Goal: Information Seeking & Learning: Learn about a topic

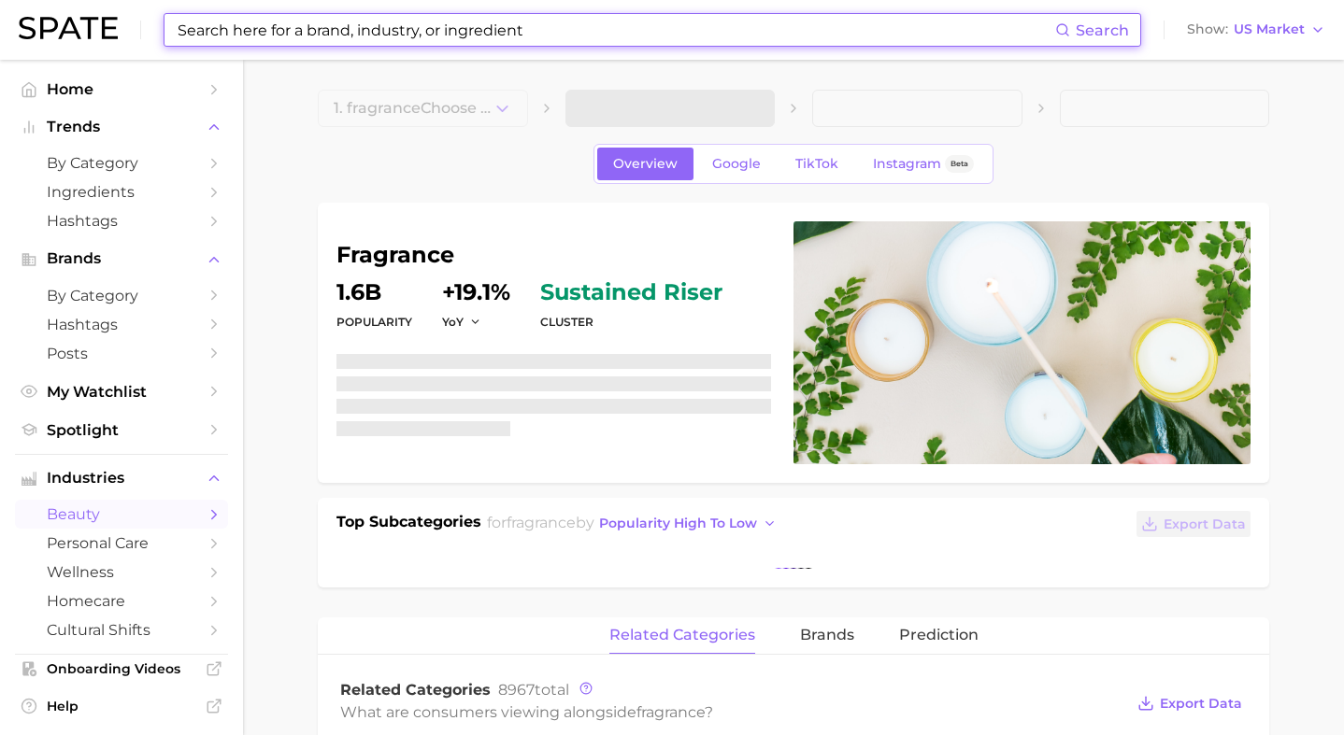
click at [429, 30] on input at bounding box center [615, 30] width 879 height 32
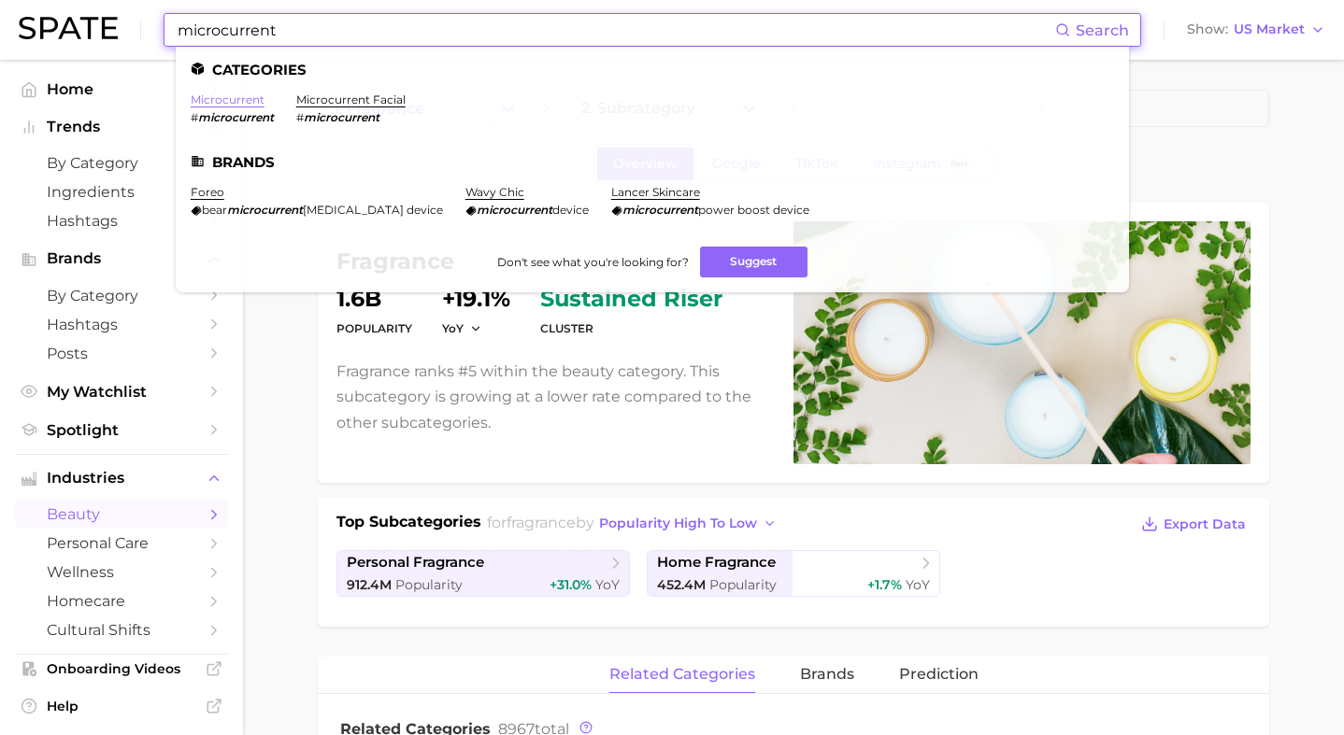
type input "microcurrent"
click at [236, 101] on link "microcurrent" at bounding box center [228, 100] width 74 height 14
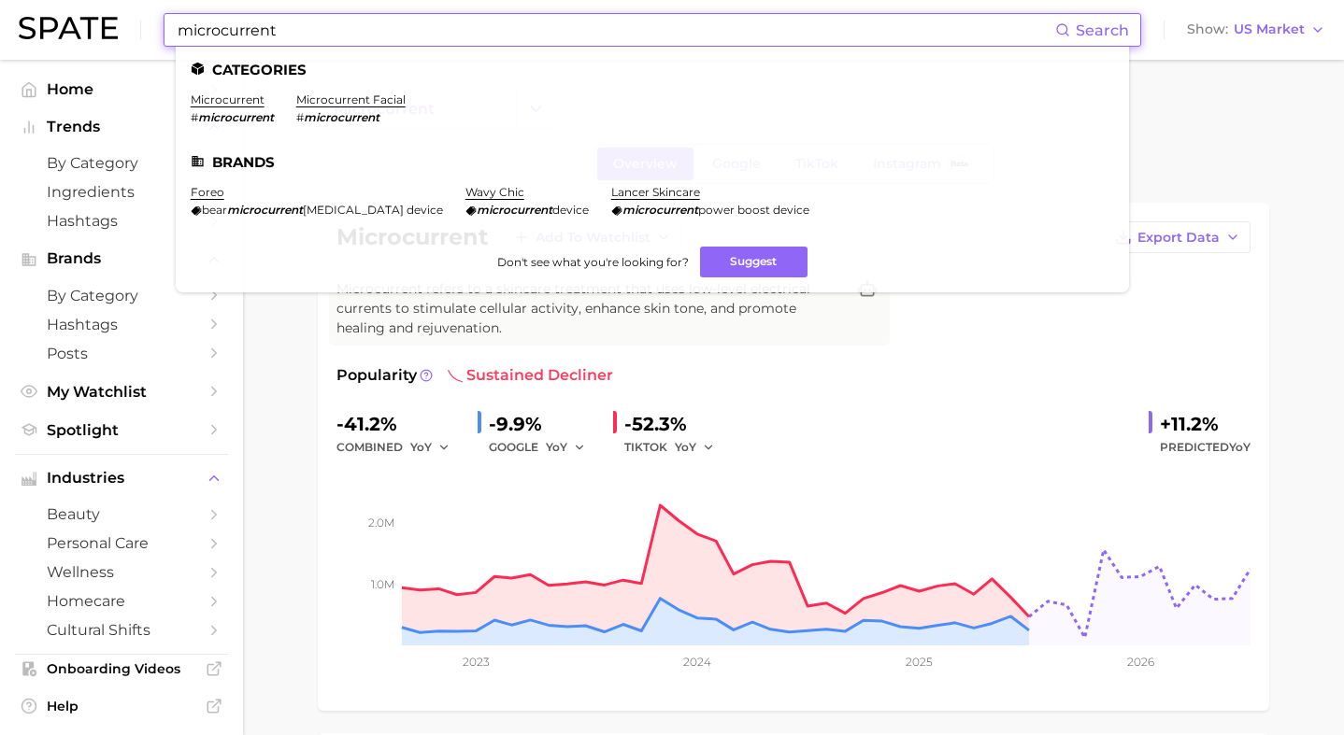
drag, startPoint x: 335, startPoint y: 26, endPoint x: 164, endPoint y: 26, distance: 171.0
click at [164, 26] on div "microcurrent Search Categories microcurrent # microcurrent microcurrent facial …" at bounding box center [653, 30] width 978 height 34
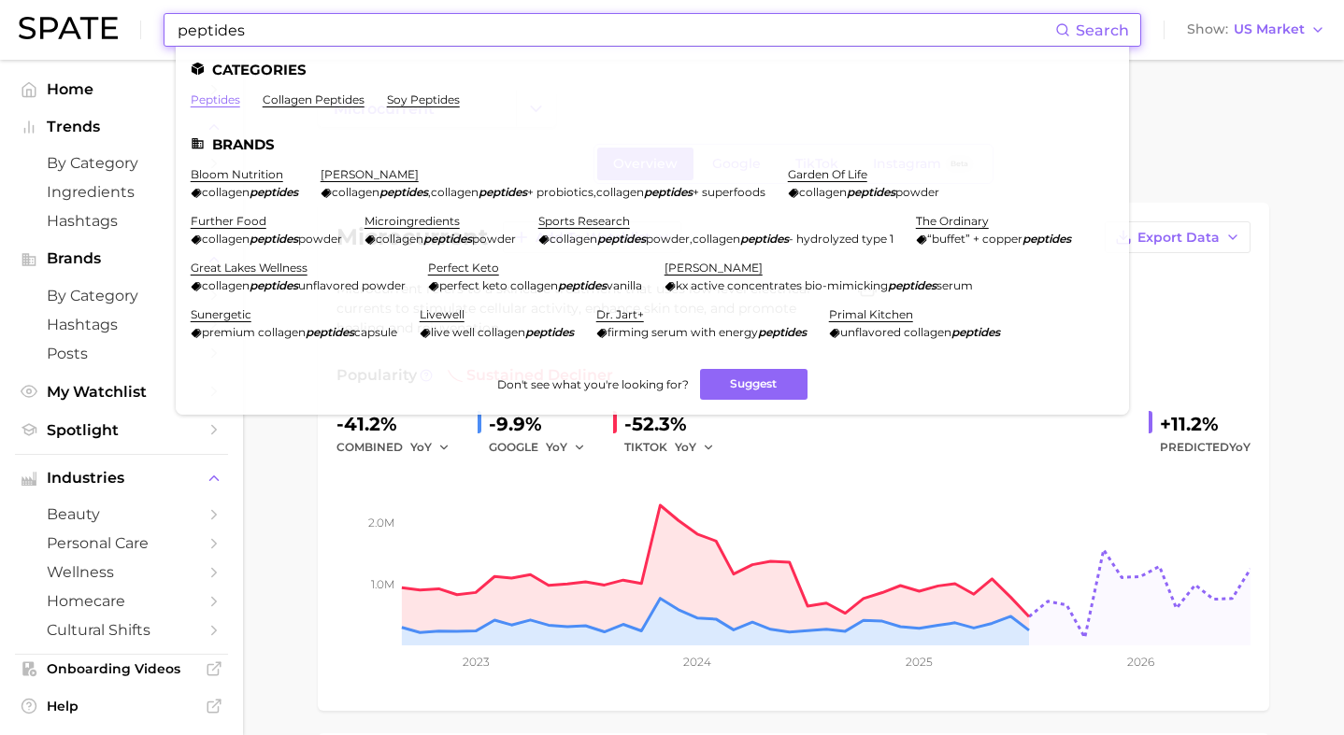
click at [222, 101] on link "peptides" at bounding box center [216, 100] width 50 height 14
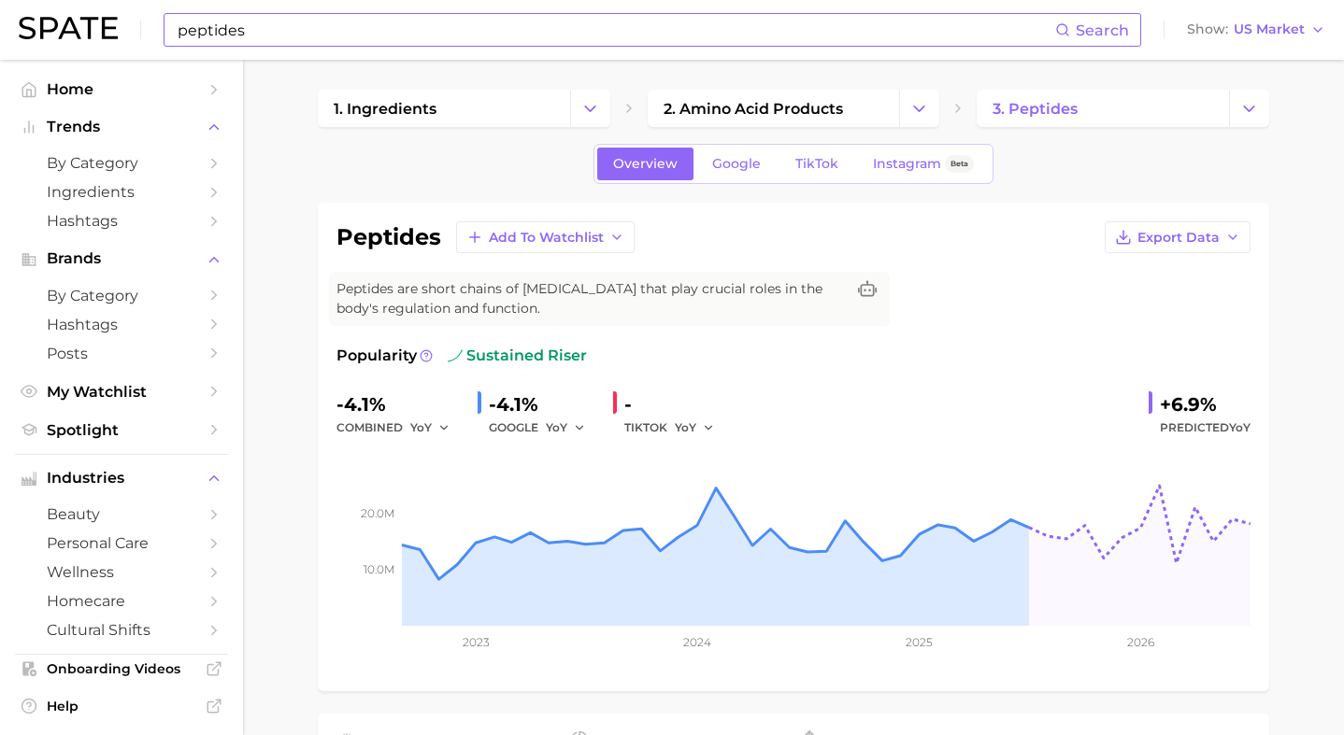
click at [626, 32] on input "peptides" at bounding box center [615, 30] width 879 height 32
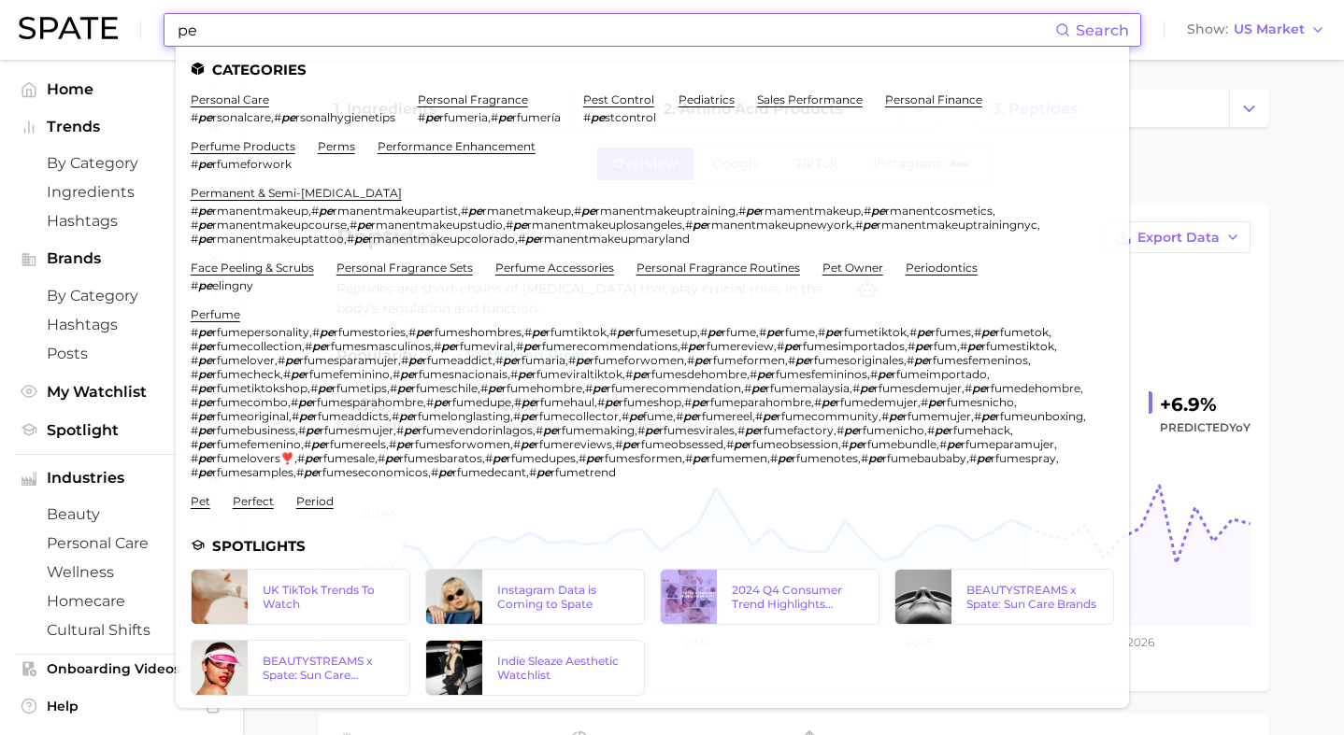
click at [466, 30] on input "pe" at bounding box center [615, 30] width 879 height 32
type input "p"
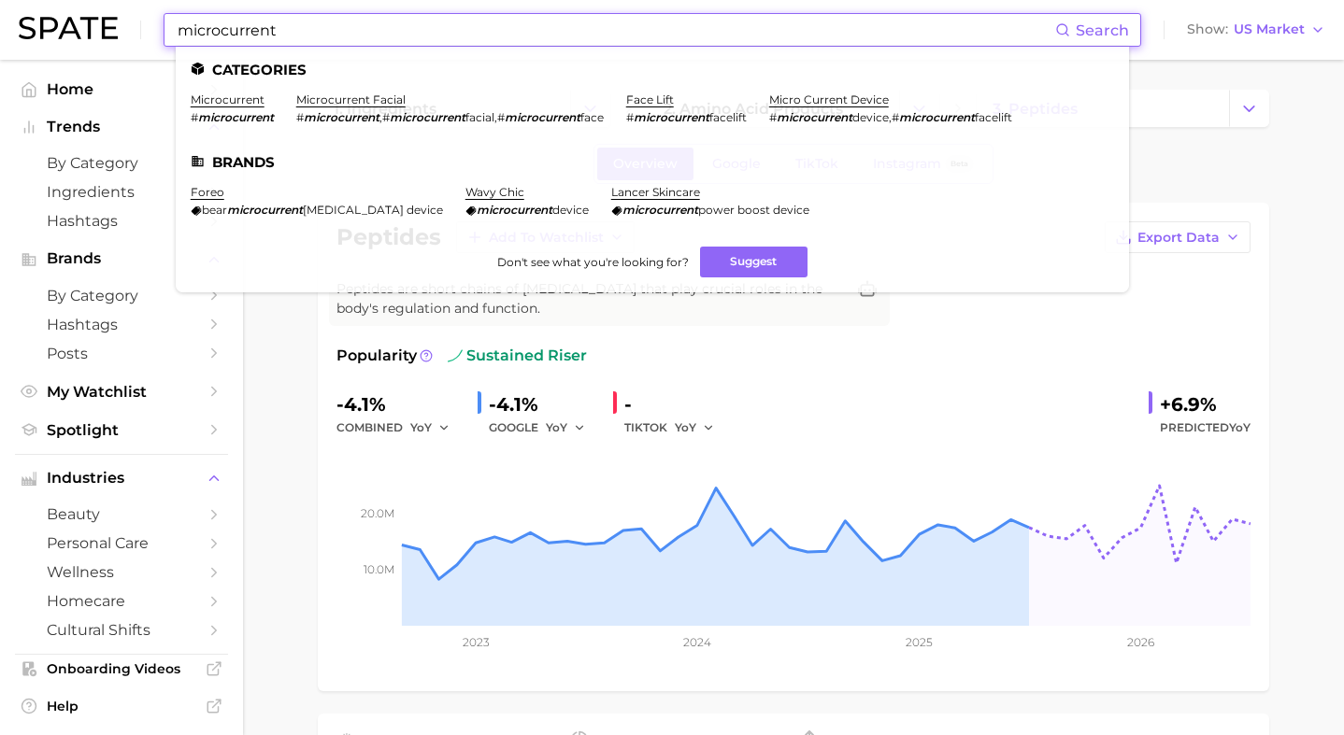
type input "microcurrent"
drag, startPoint x: 302, startPoint y: 36, endPoint x: 126, endPoint y: 29, distance: 175.8
click at [126, 33] on div "microcurrent Search Categories microcurrent # microcurrent microcurrent facial …" at bounding box center [672, 30] width 1306 height 60
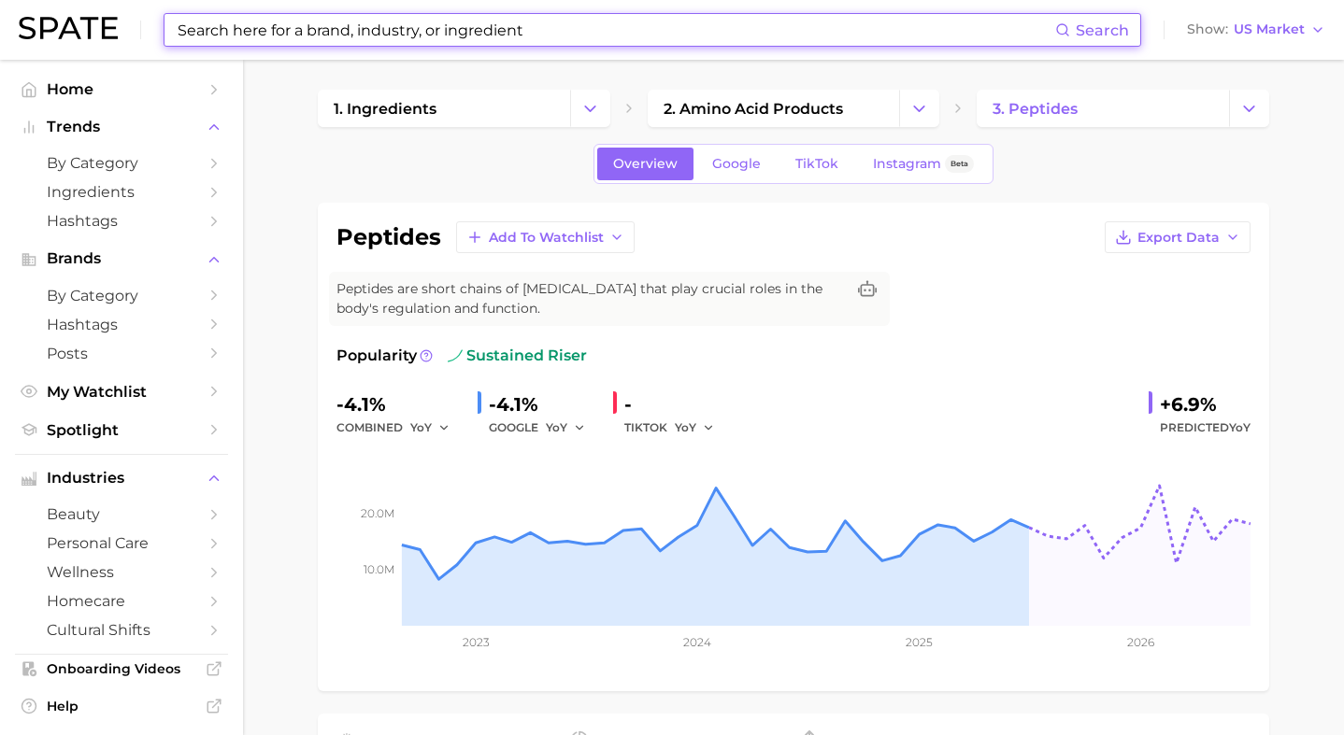
type input "p"
type input "o"
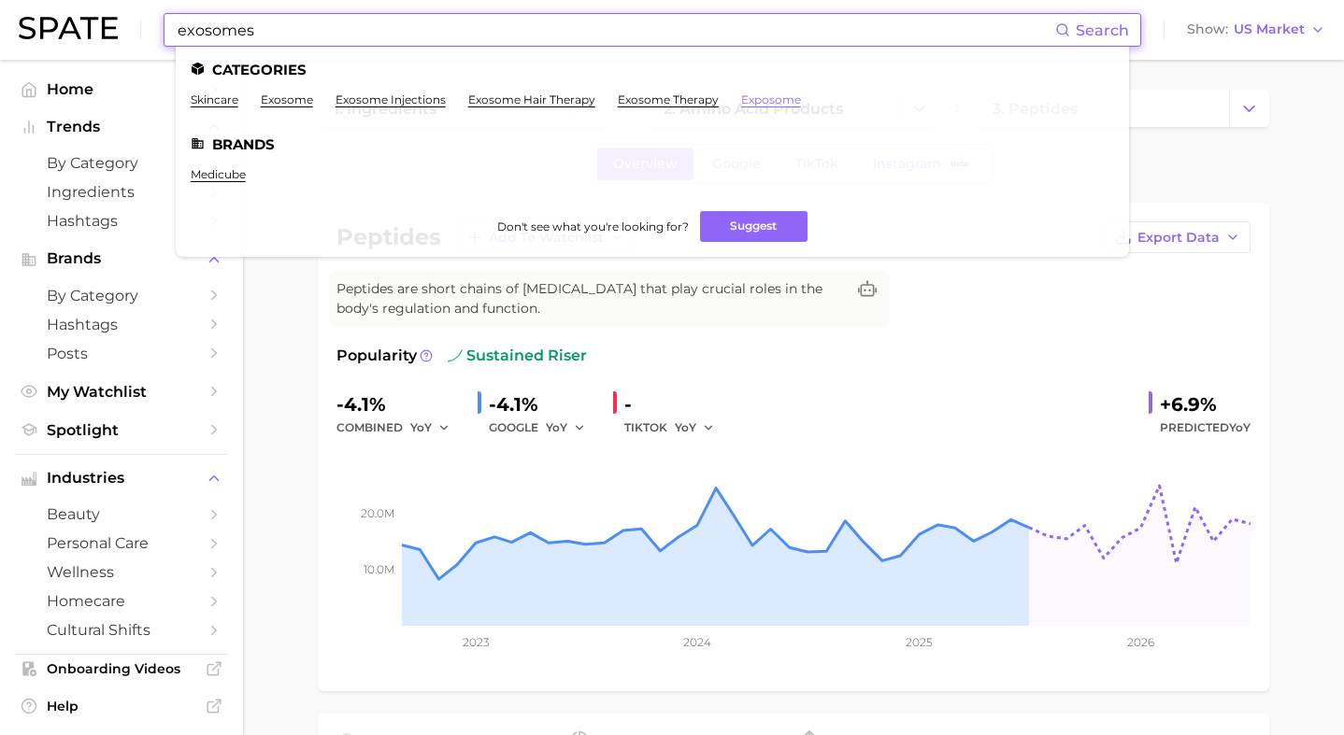
type input "exosomes"
click at [749, 105] on link "exposome" at bounding box center [771, 100] width 60 height 14
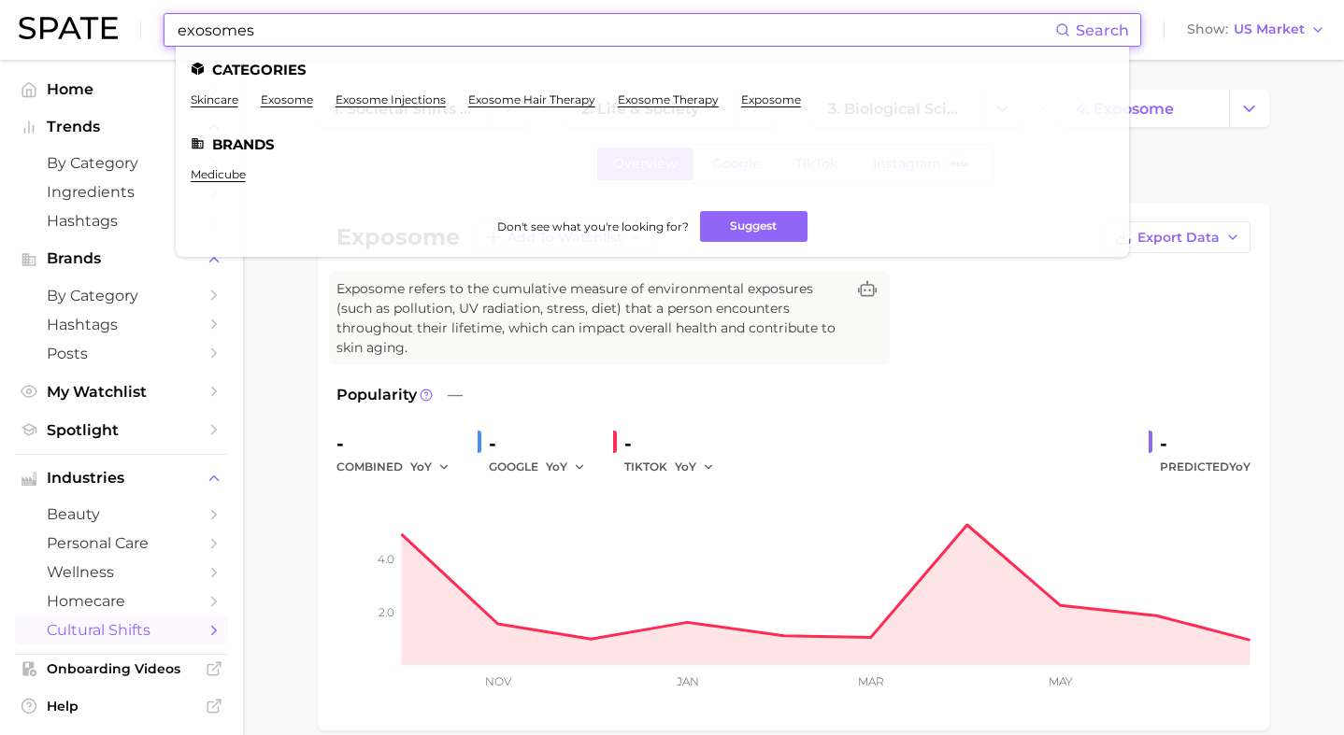
drag, startPoint x: 278, startPoint y: 36, endPoint x: 211, endPoint y: 29, distance: 66.7
click at [211, 29] on input "exosomes" at bounding box center [615, 30] width 879 height 32
click at [294, 95] on link "exosome" at bounding box center [287, 100] width 52 height 14
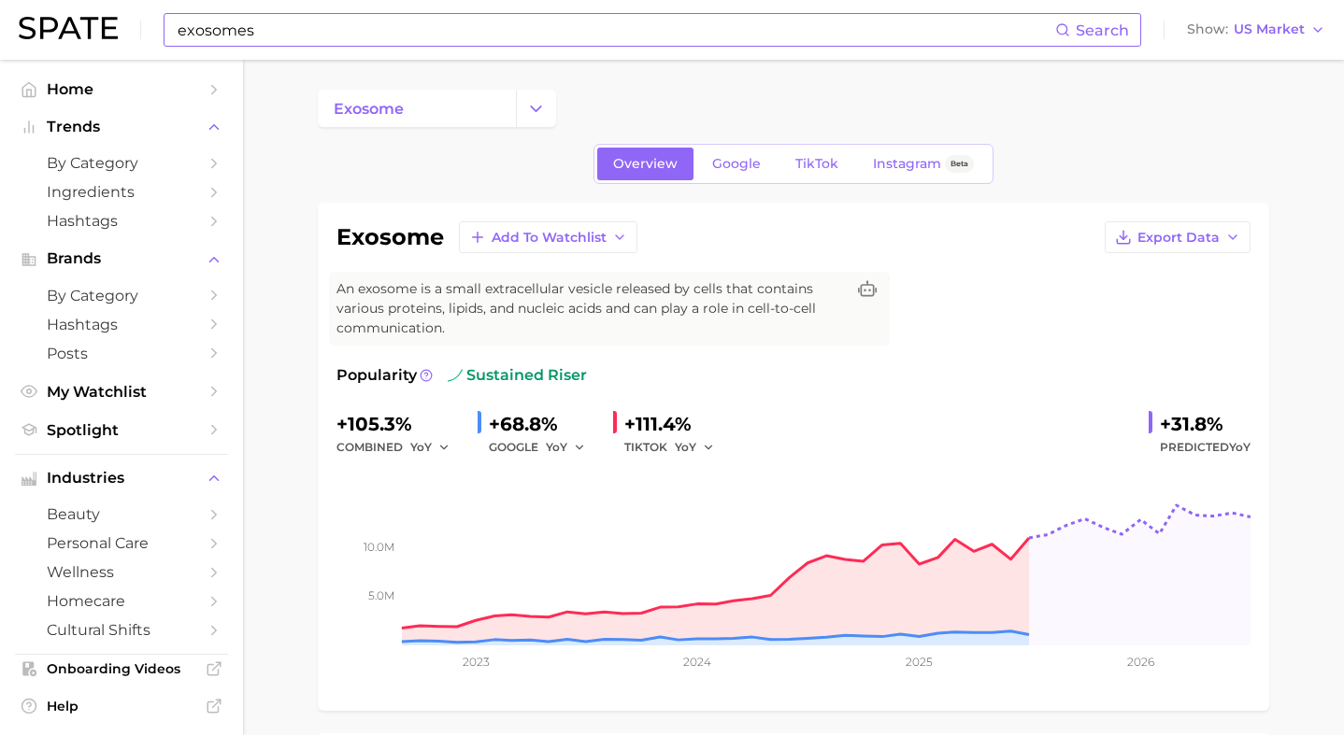
click at [278, 36] on input "exosomes" at bounding box center [615, 30] width 879 height 32
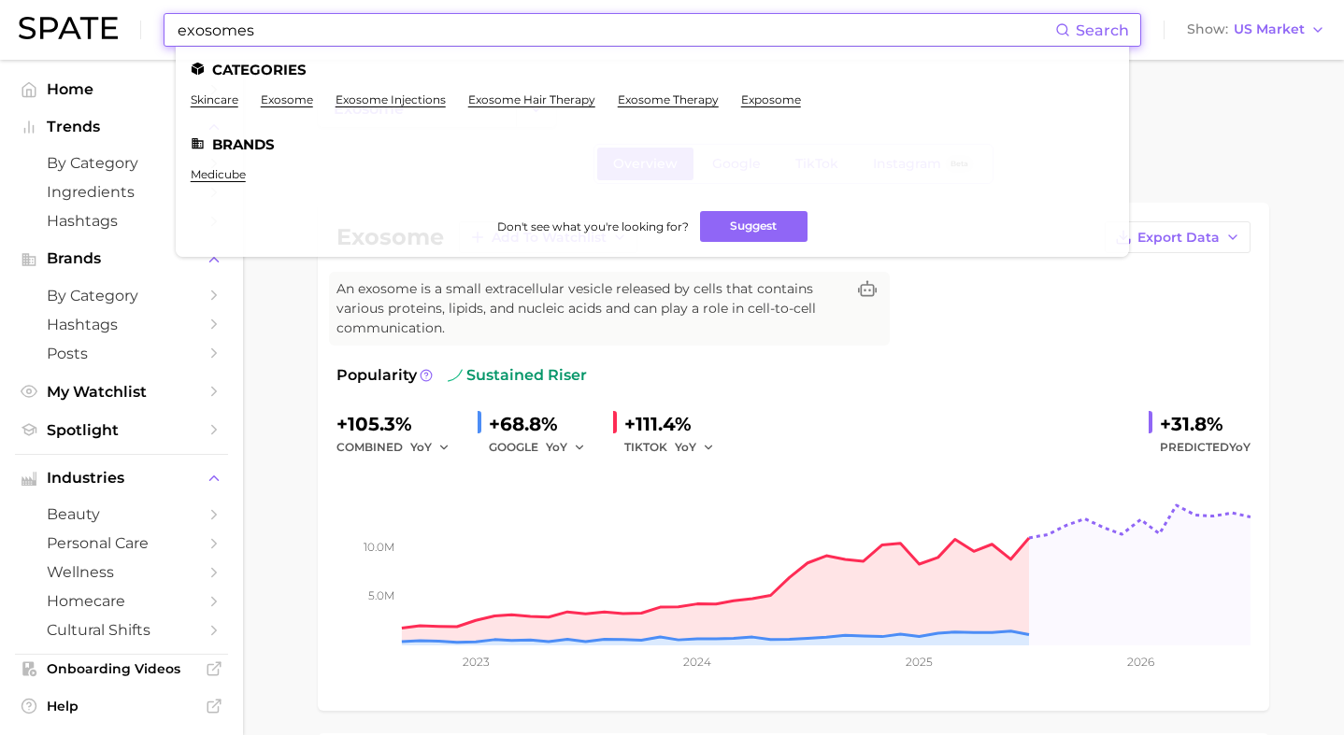
drag, startPoint x: 278, startPoint y: 36, endPoint x: 177, endPoint y: 26, distance: 102.3
click at [177, 26] on input "exosomes" at bounding box center [615, 30] width 879 height 32
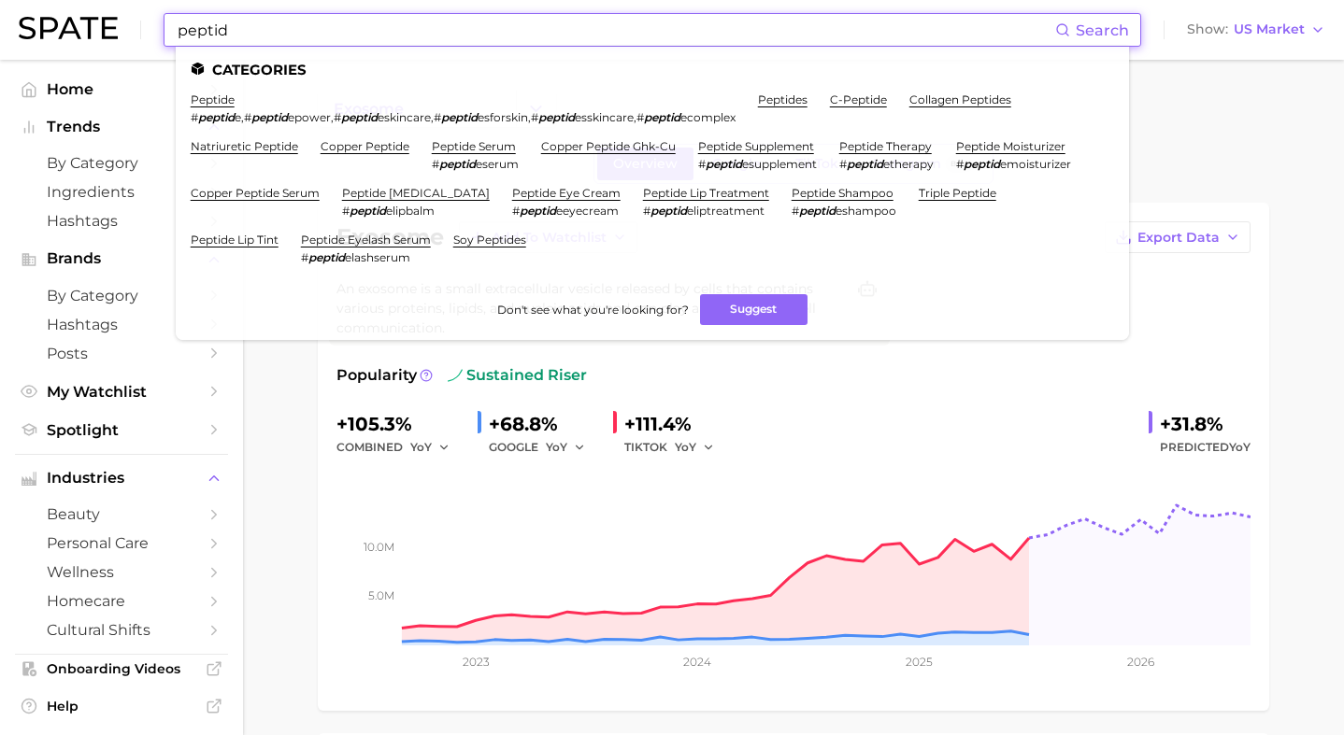
type input "peptid"
click at [222, 107] on li "peptide # peptid e , # peptid epower , # peptid eskincare , # peptid esforskin …" at bounding box center [463, 109] width 545 height 32
click at [215, 102] on link "peptide" at bounding box center [213, 100] width 44 height 14
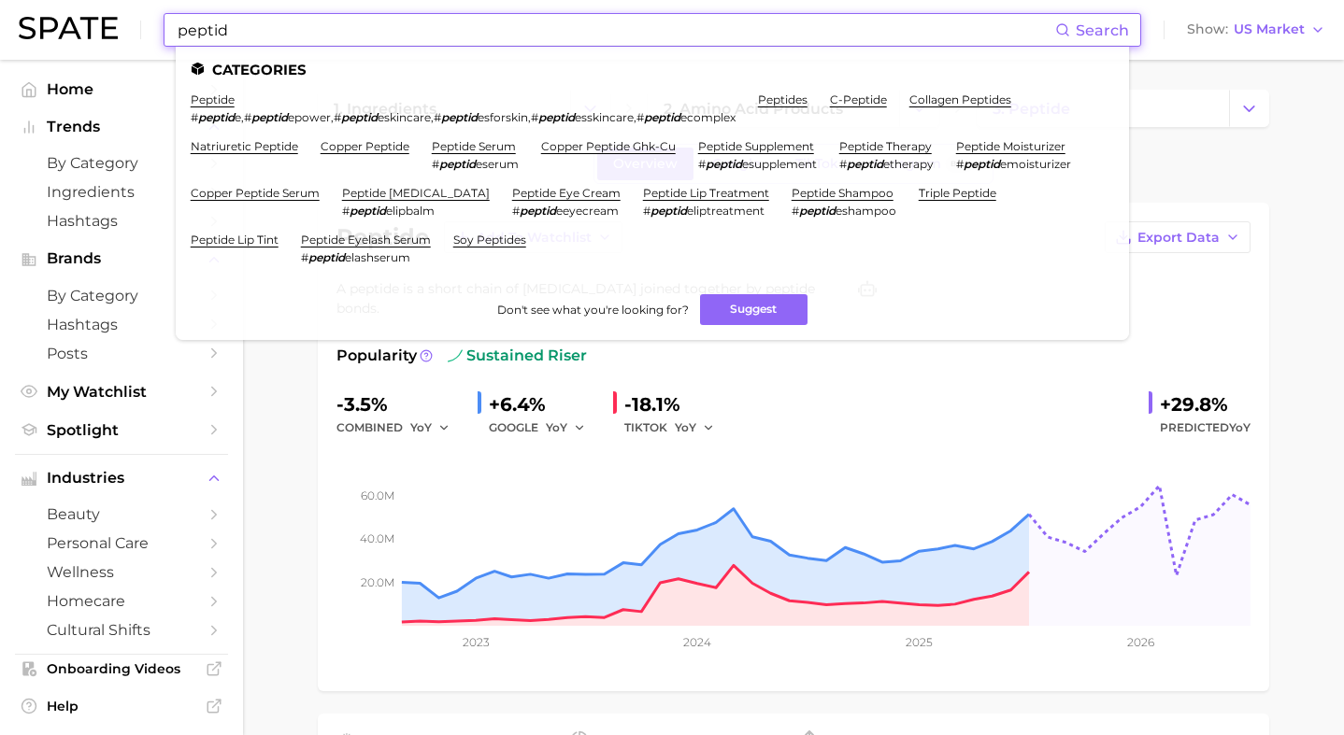
click at [312, 30] on input "peptid" at bounding box center [615, 30] width 879 height 32
click at [807, 99] on link "peptides" at bounding box center [783, 100] width 50 height 14
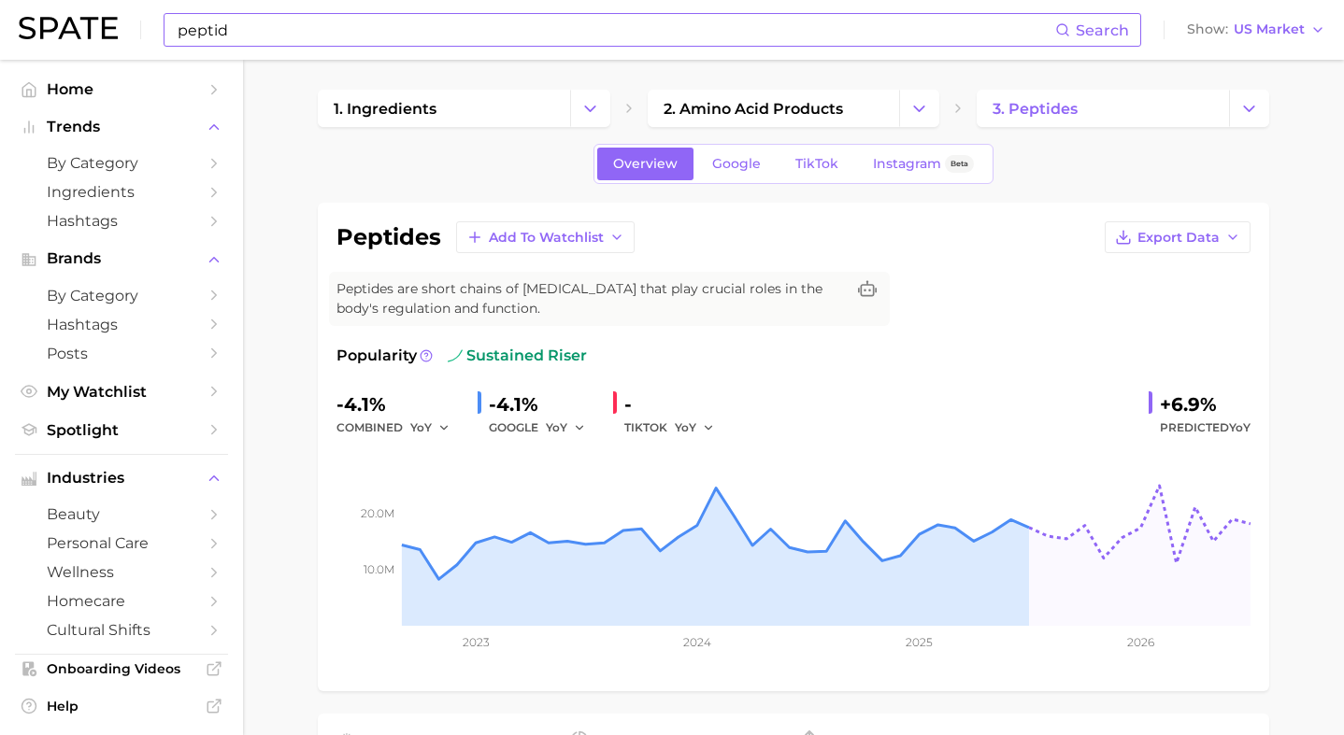
click at [715, 39] on input "peptid" at bounding box center [615, 30] width 879 height 32
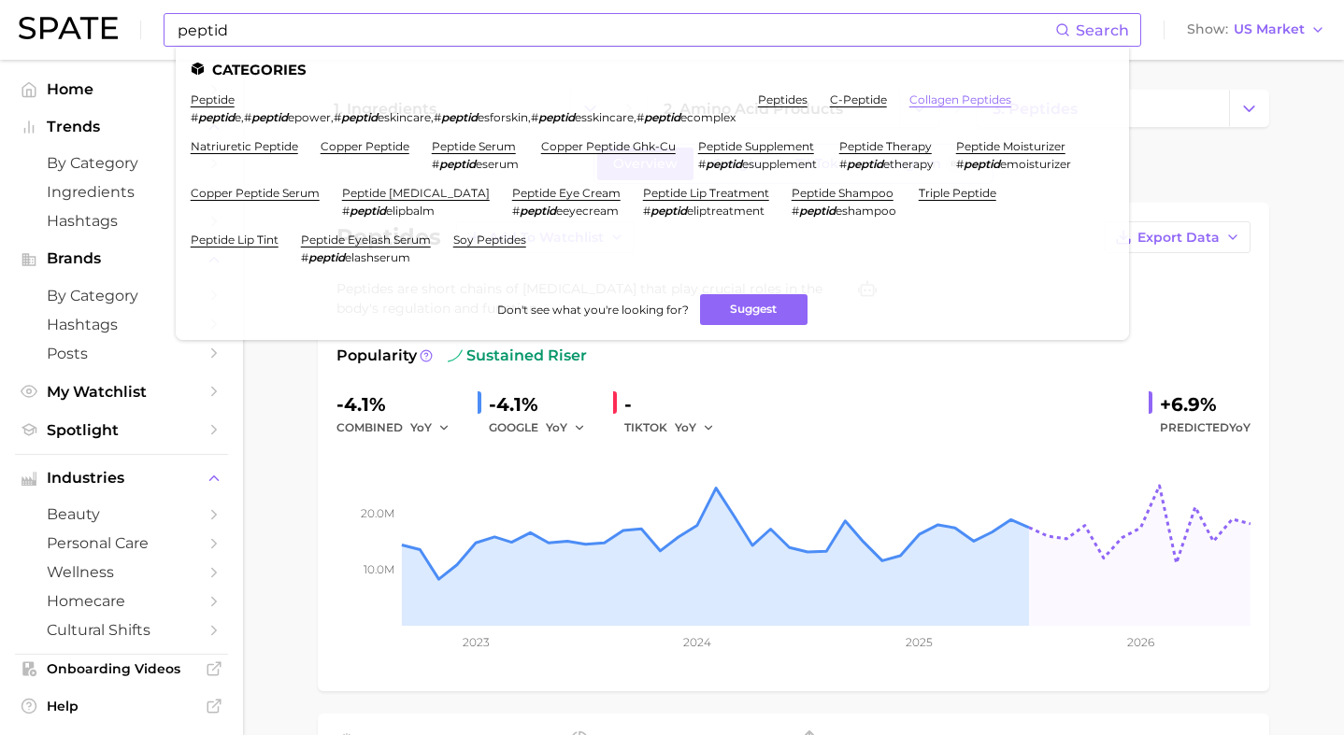
click at [964, 96] on link "collagen peptides" at bounding box center [960, 100] width 102 height 14
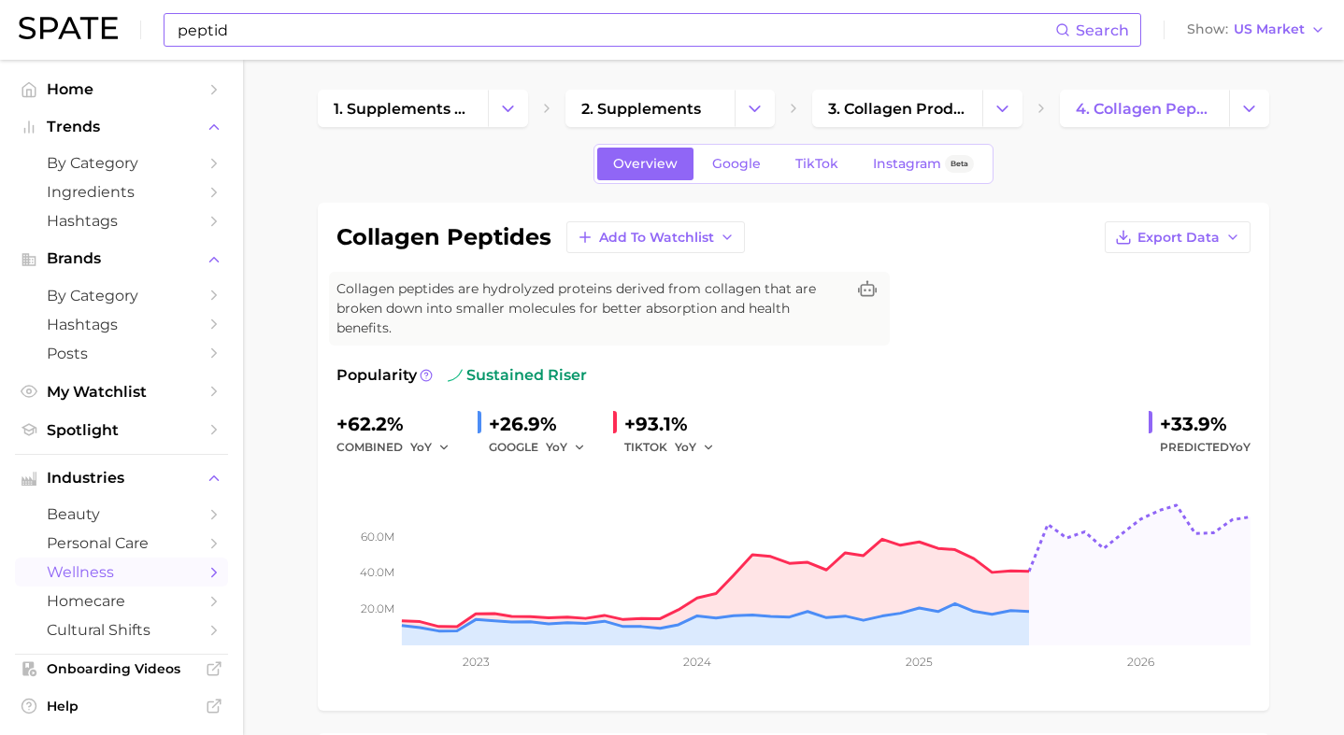
click at [638, 21] on input "peptid" at bounding box center [615, 30] width 879 height 32
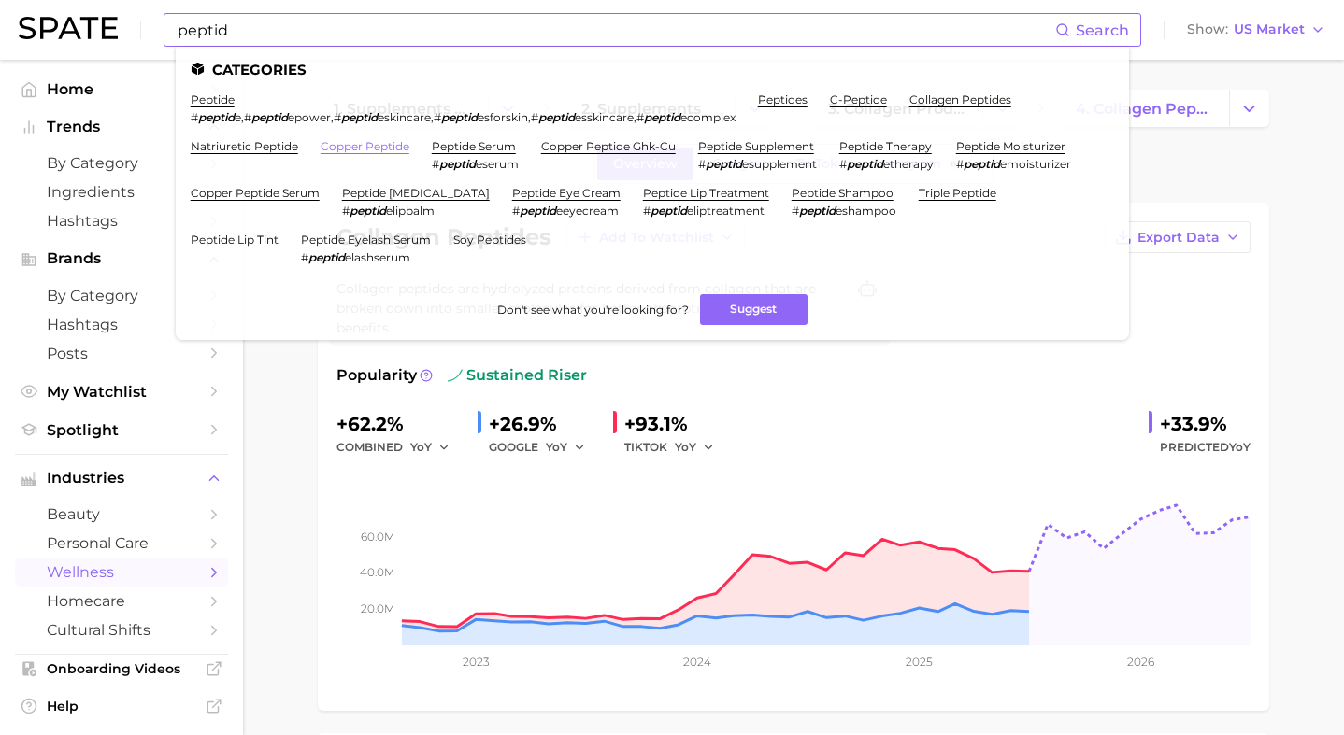
click at [397, 147] on link "copper peptide" at bounding box center [365, 146] width 89 height 14
